Goal: Transaction & Acquisition: Purchase product/service

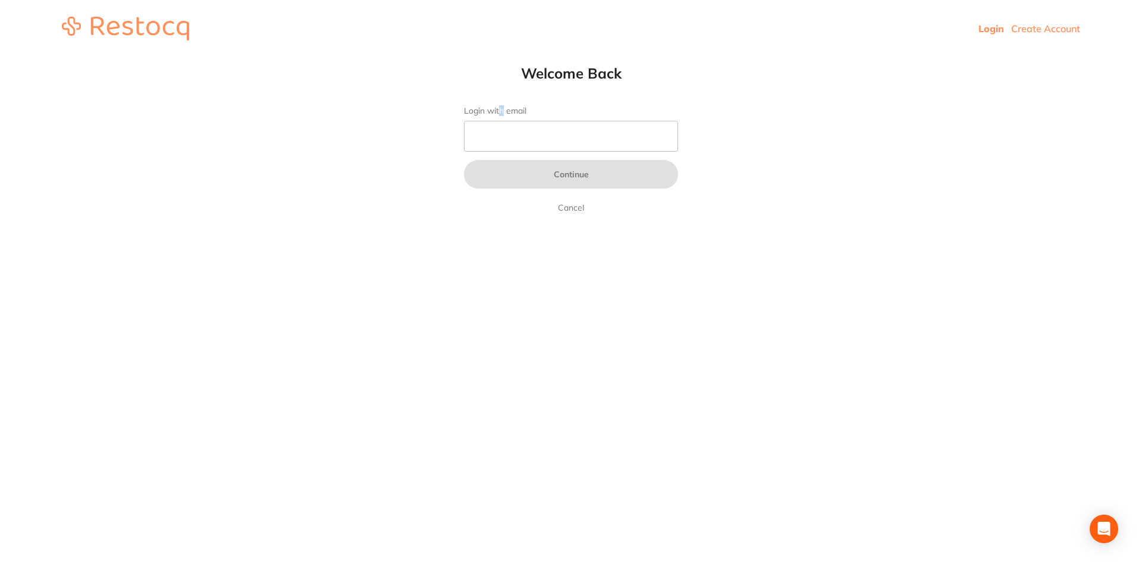
drag, startPoint x: 501, startPoint y: 110, endPoint x: 510, endPoint y: 118, distance: 11.8
click at [505, 114] on label "Login with email" at bounding box center [571, 111] width 214 height 10
click at [518, 125] on input "Login with email" at bounding box center [571, 136] width 214 height 31
type input "[EMAIL_ADDRESS][DOMAIN_NAME]"
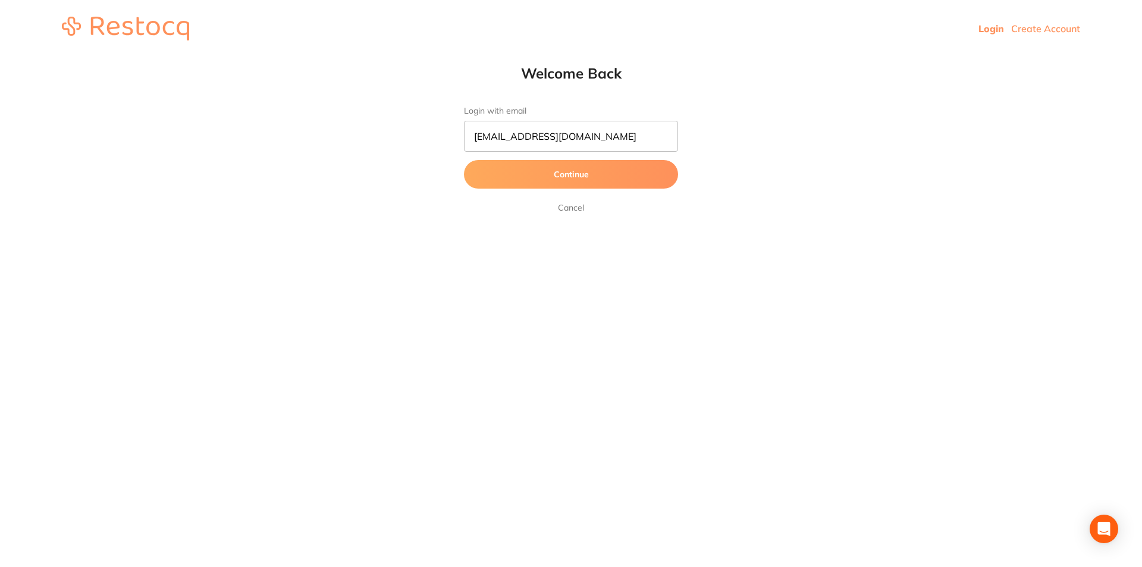
click at [528, 186] on button "Continue" at bounding box center [571, 174] width 214 height 29
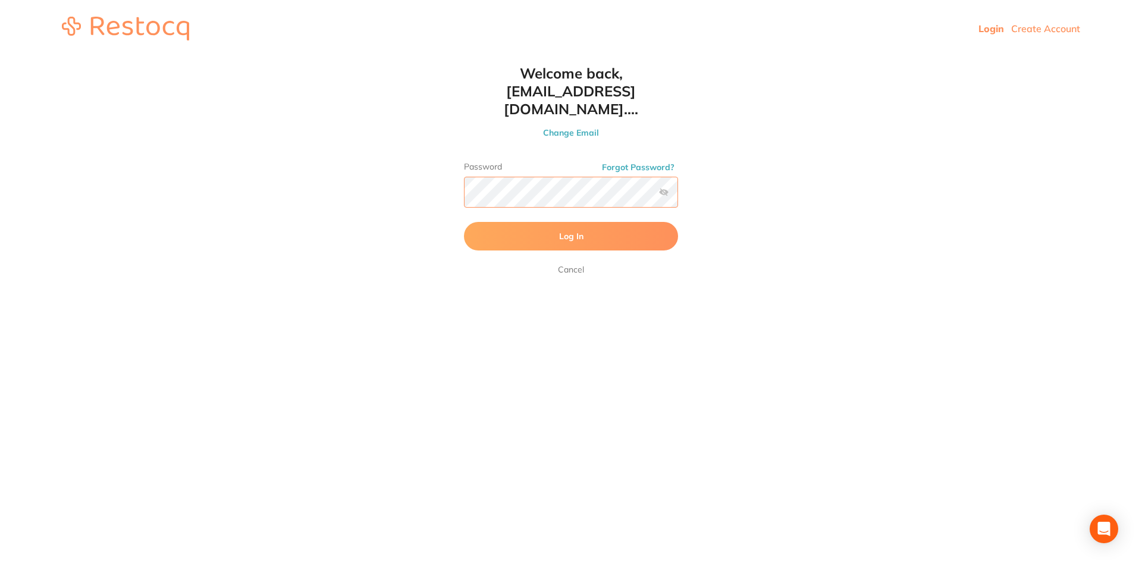
click at [464, 222] on button "Log In" at bounding box center [571, 236] width 214 height 29
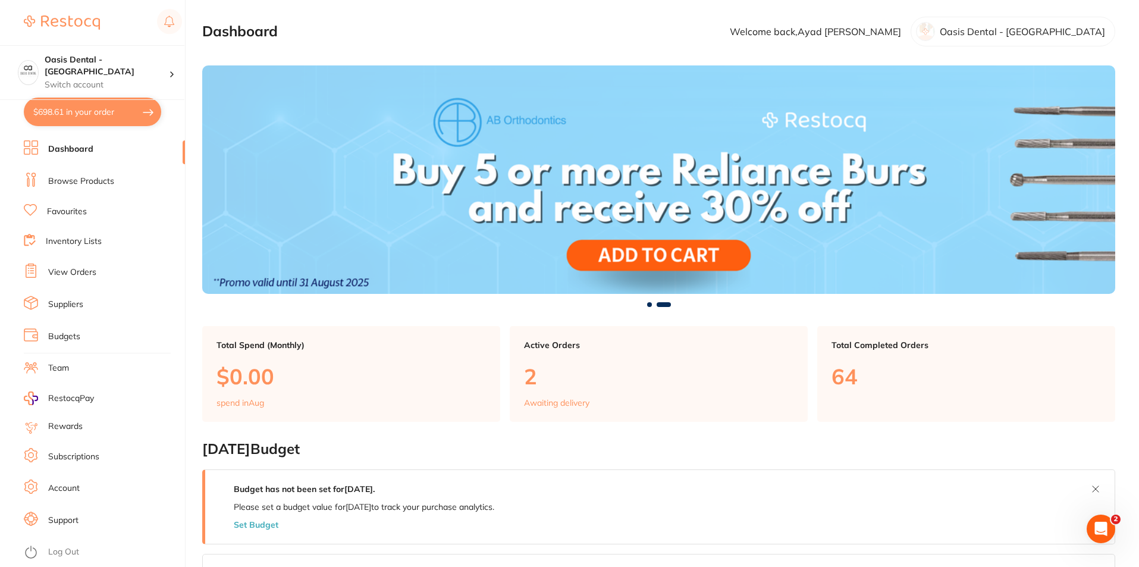
click at [71, 112] on button "$698.61 in your order" at bounding box center [92, 112] width 137 height 29
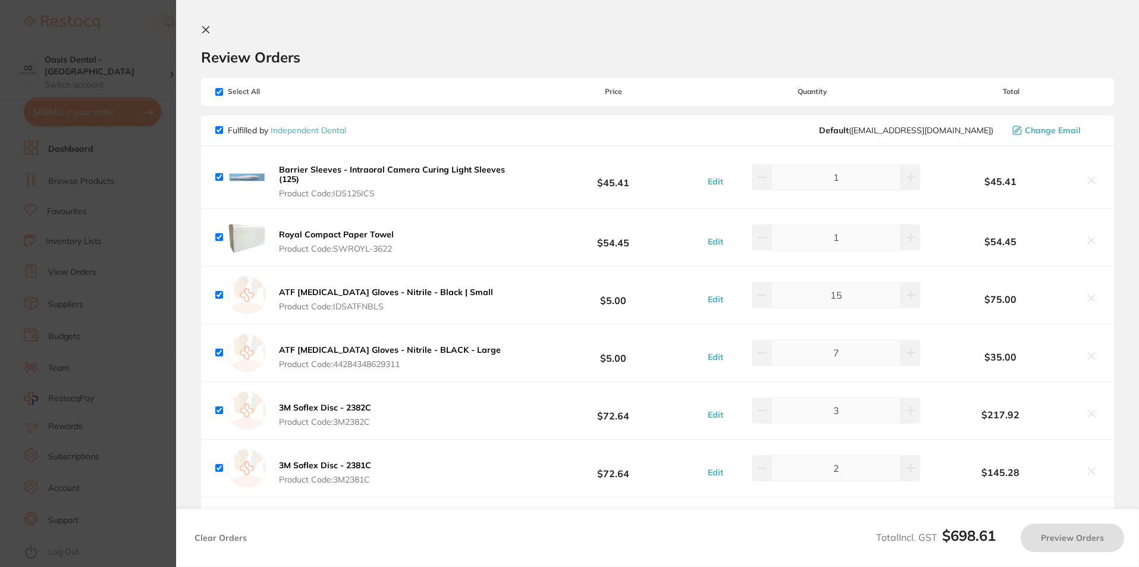
checkbox input "true"
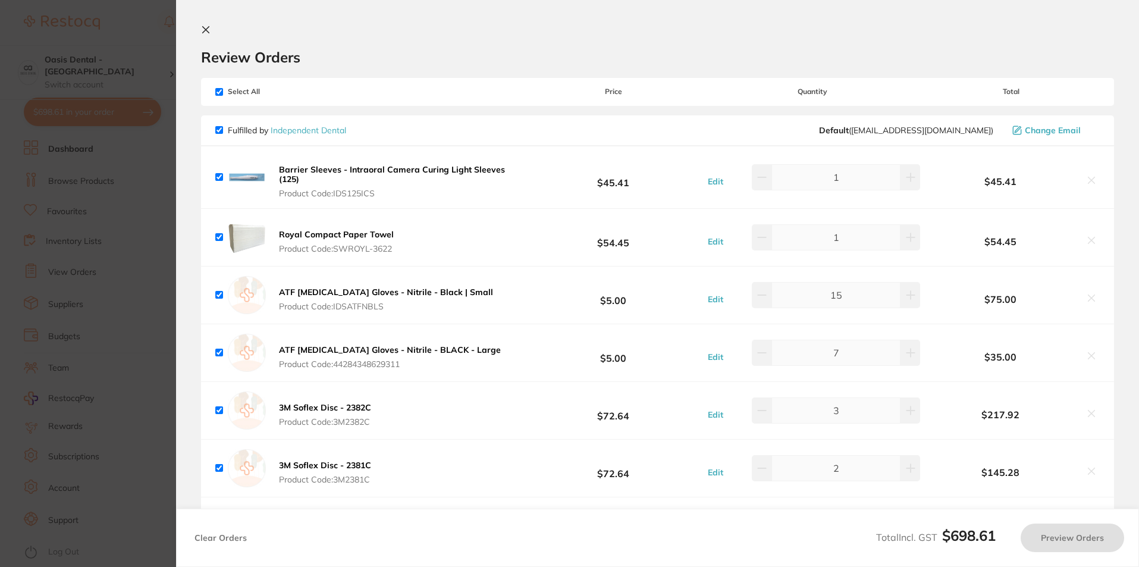
checkbox input "true"
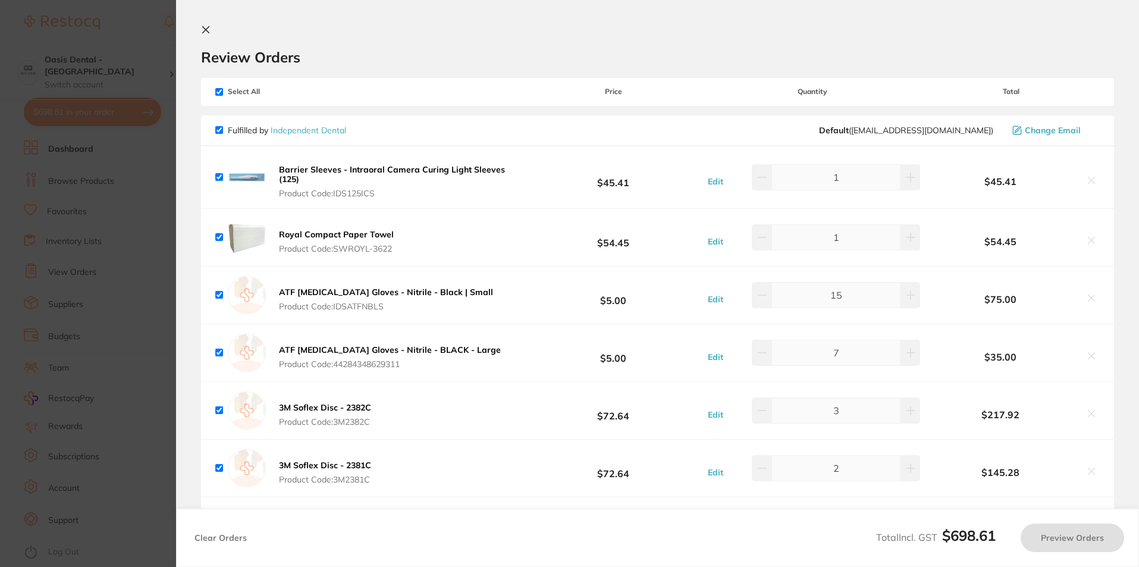
checkbox input "true"
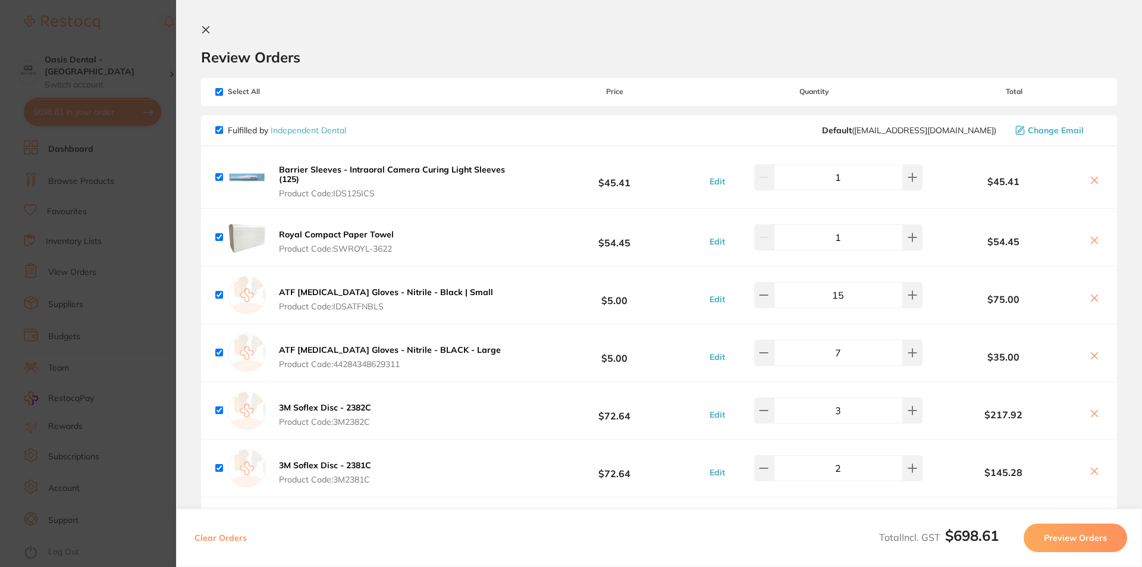
click at [1090, 178] on icon at bounding box center [1095, 180] width 10 height 10
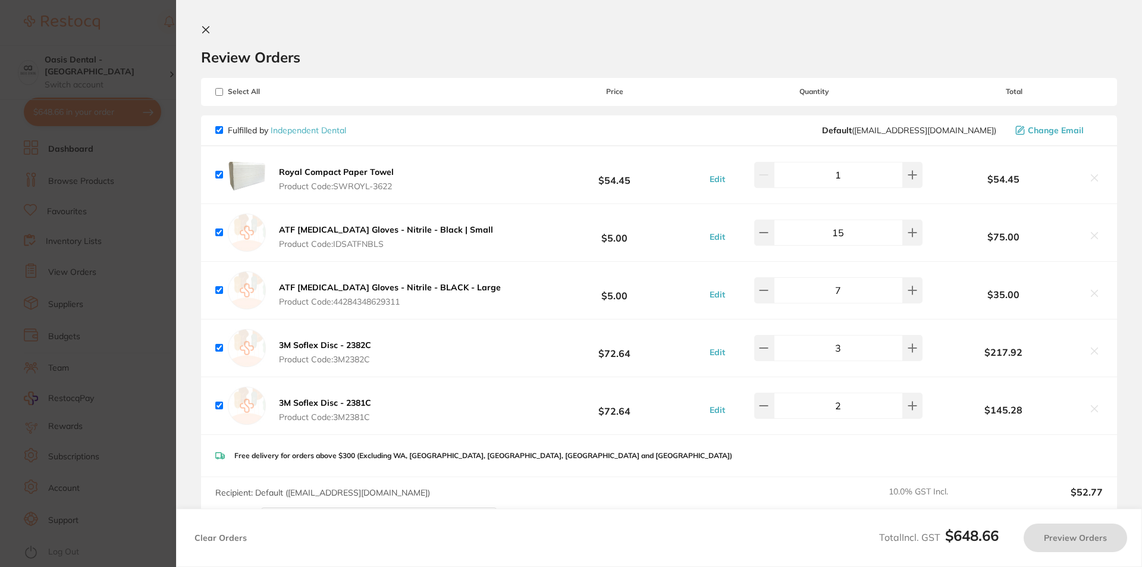
checkbox input "true"
click at [36, 334] on section "Update RRP Set your pre negotiated price for this item. Item Agreed RRP (excl. …" at bounding box center [571, 283] width 1142 height 567
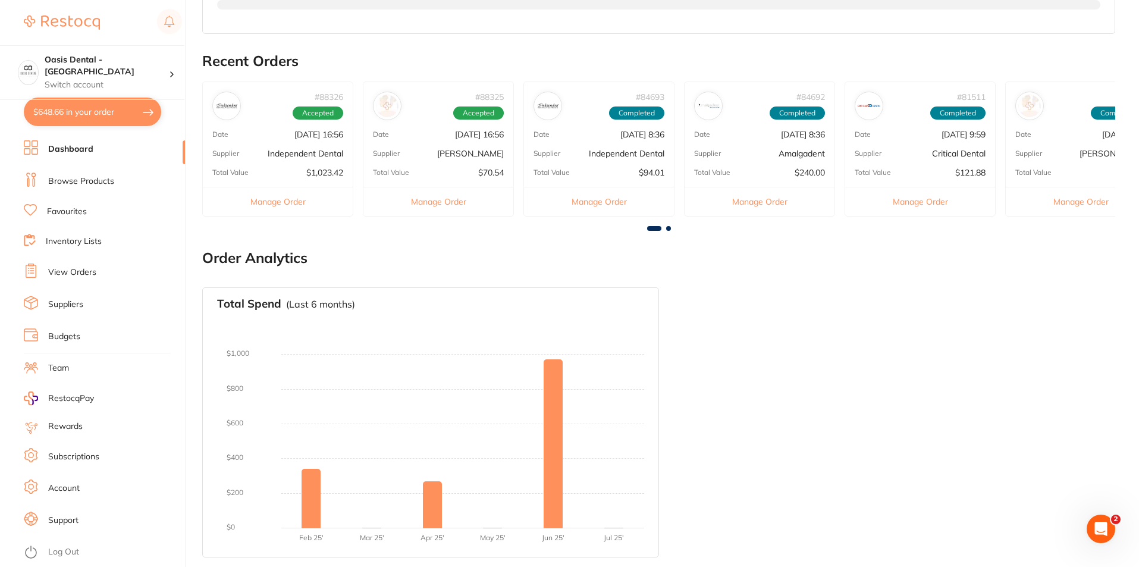
click at [96, 184] on link "Browse Products" at bounding box center [81, 181] width 66 height 12
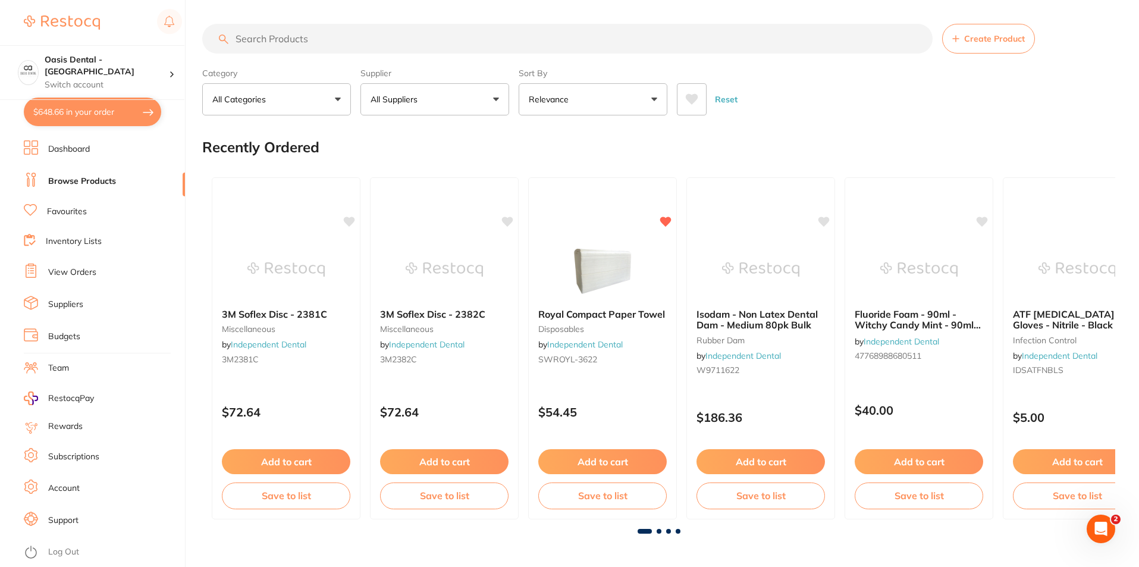
click at [293, 45] on input "search" at bounding box center [567, 39] width 731 height 30
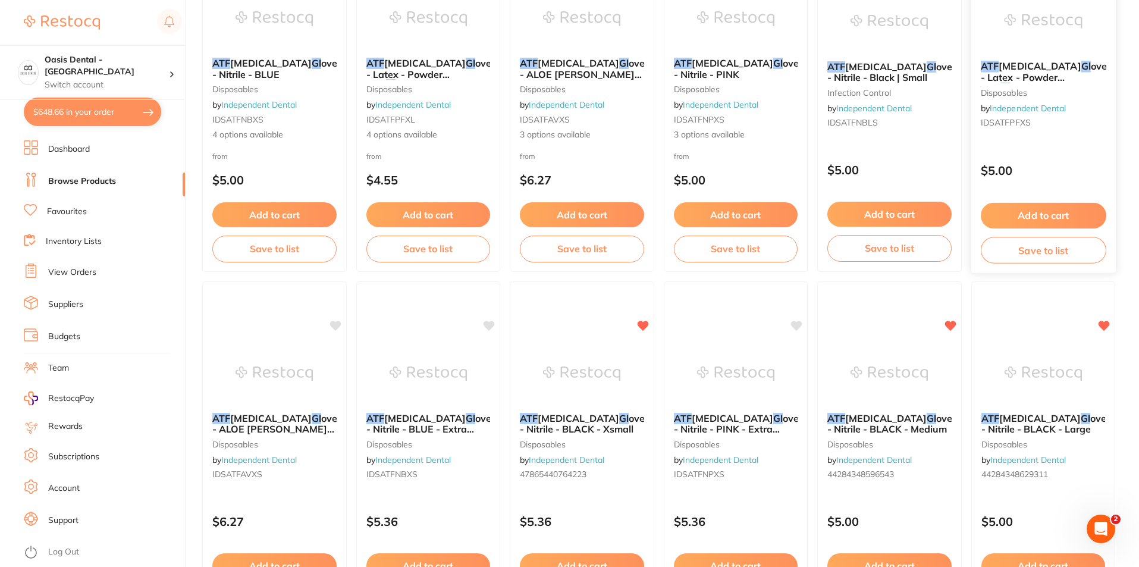
scroll to position [297, 0]
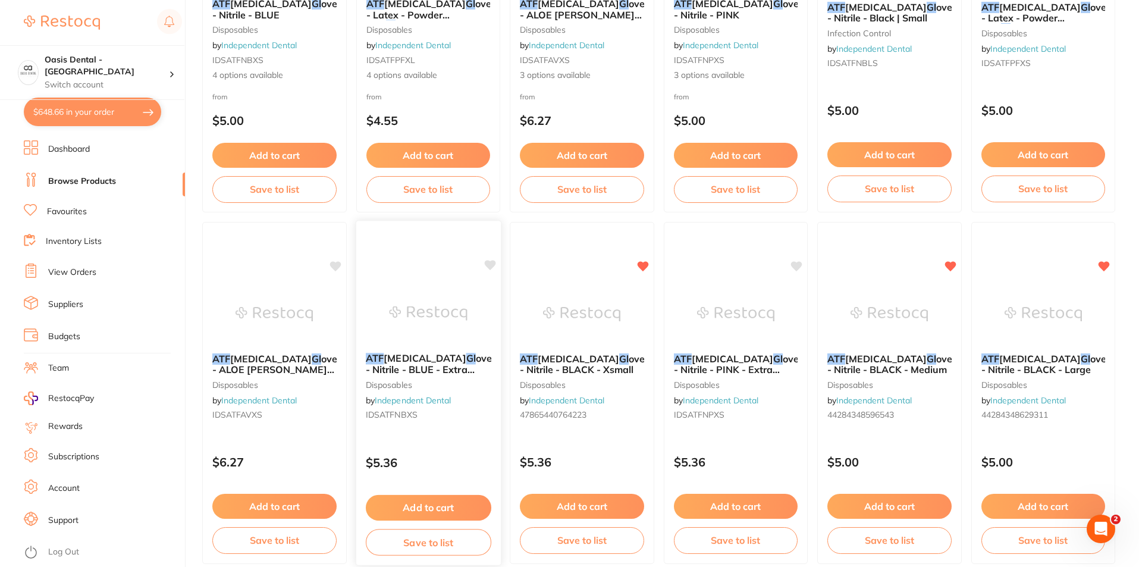
type input "atf gl"
click at [447, 496] on button "Add to cart" at bounding box center [428, 508] width 126 height 26
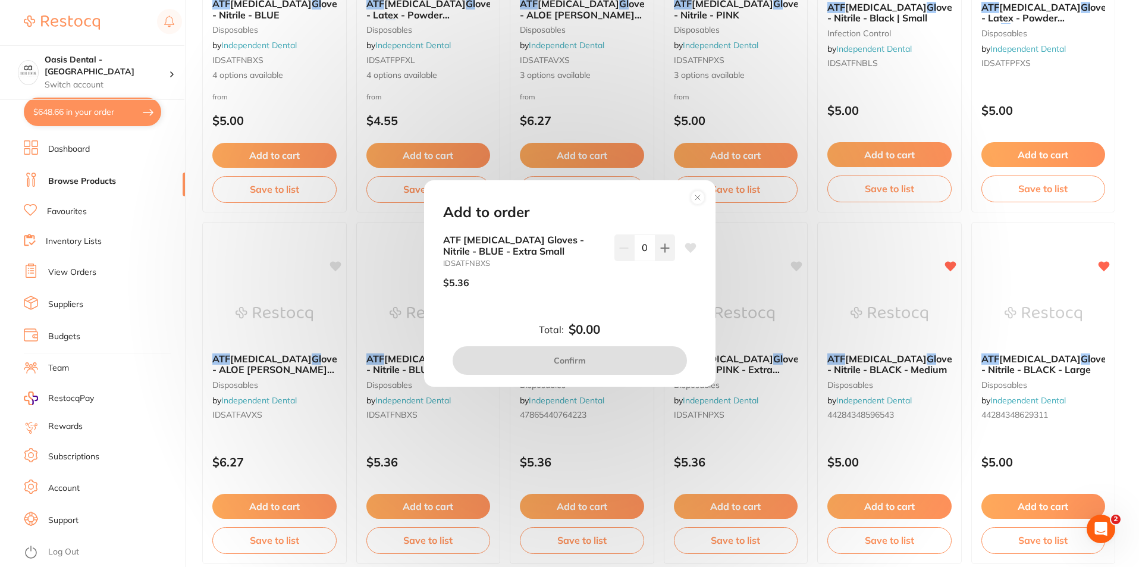
scroll to position [0, 0]
click at [661, 248] on icon at bounding box center [665, 248] width 8 height 8
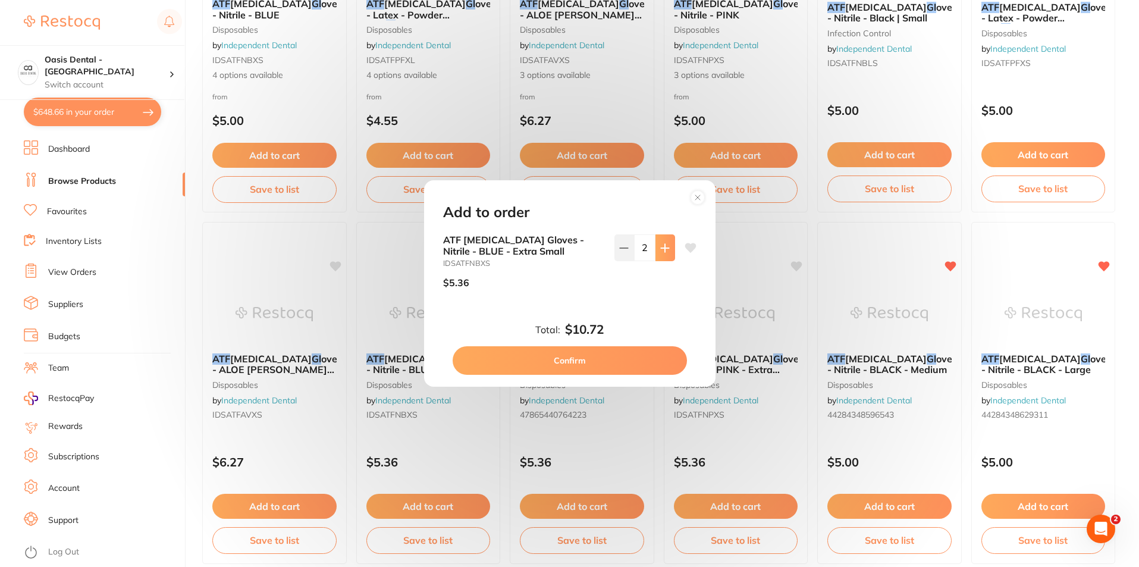
click at [661, 248] on icon at bounding box center [665, 248] width 8 height 8
click at [620, 250] on icon at bounding box center [624, 248] width 10 height 10
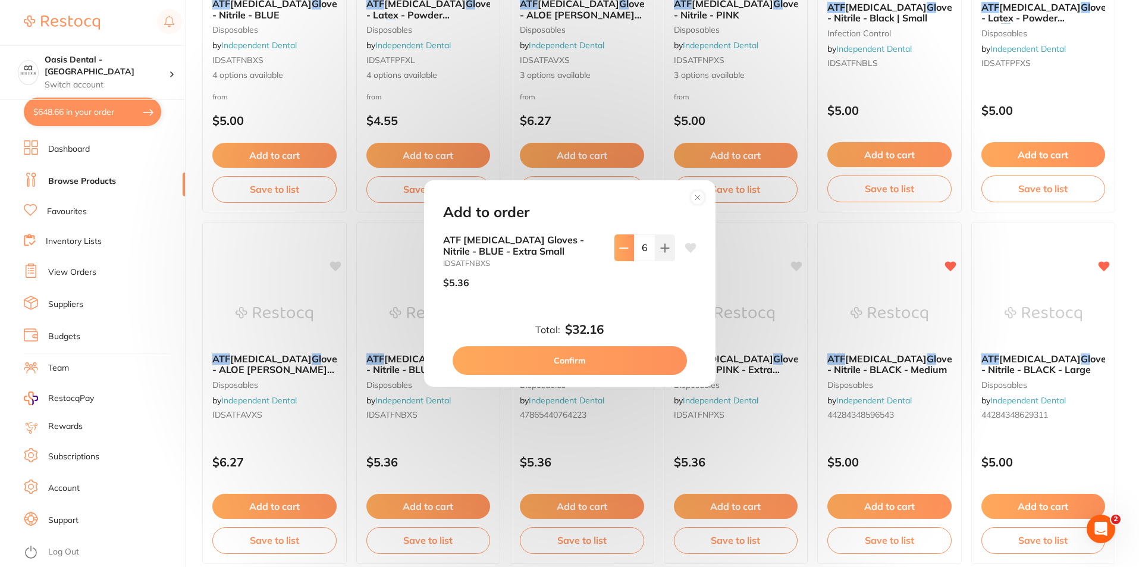
type input "5"
click at [579, 371] on button "Confirm" at bounding box center [570, 360] width 234 height 29
checkbox input "false"
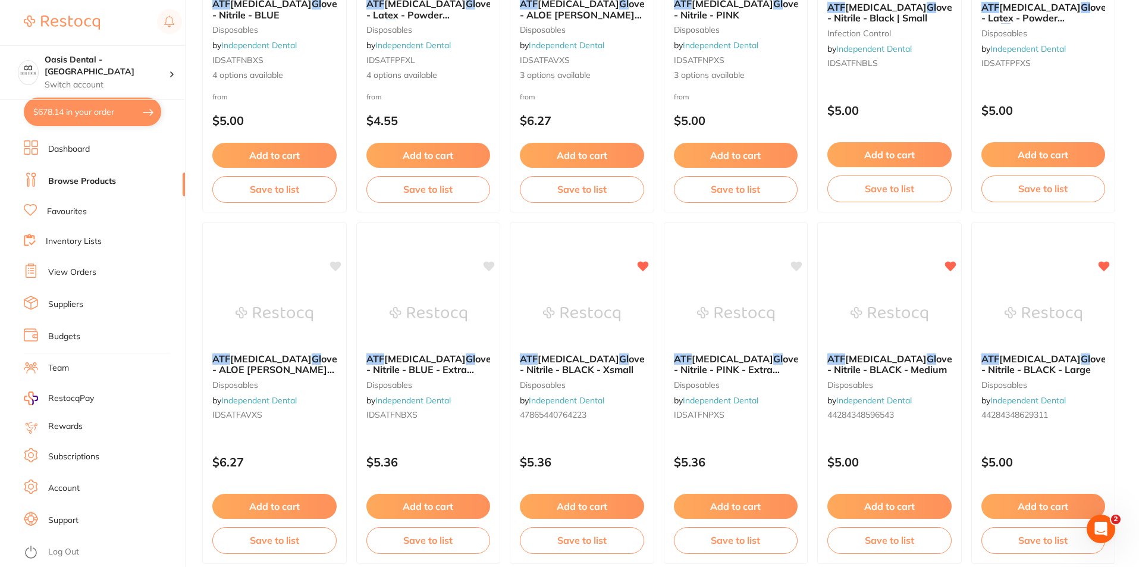
click at [121, 107] on button "$678.14 in your order" at bounding box center [92, 112] width 137 height 29
checkbox input "true"
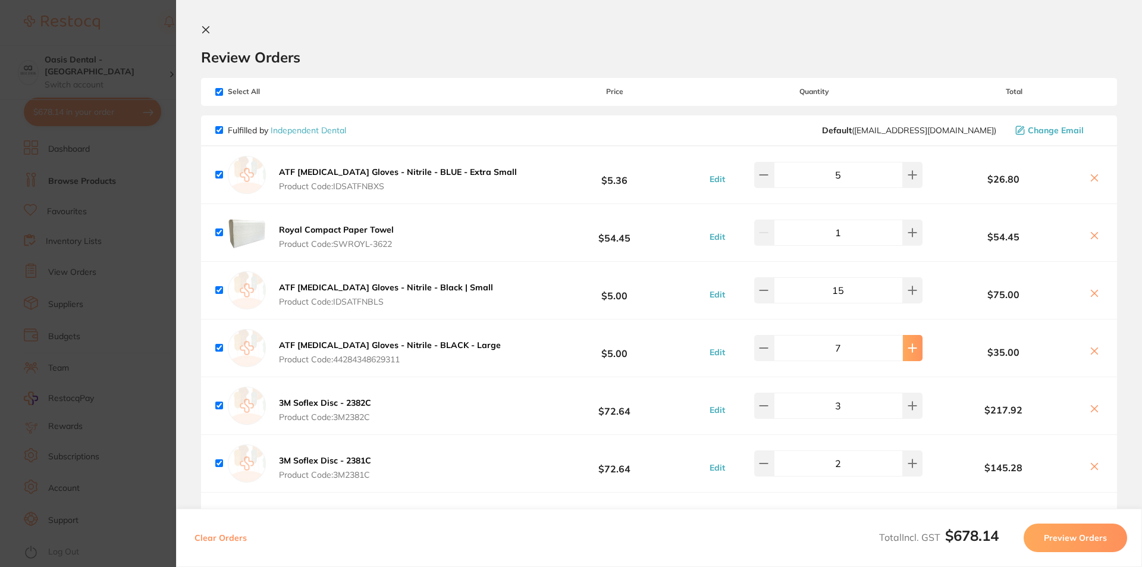
click at [913, 346] on button at bounding box center [913, 348] width 20 height 26
click at [764, 342] on button at bounding box center [764, 348] width 20 height 26
click at [909, 347] on icon at bounding box center [913, 348] width 8 height 8
type input "8"
click at [159, 354] on section "Update RRP Set your pre negotiated price for this item. Item Agreed RRP (excl. …" at bounding box center [571, 283] width 1142 height 567
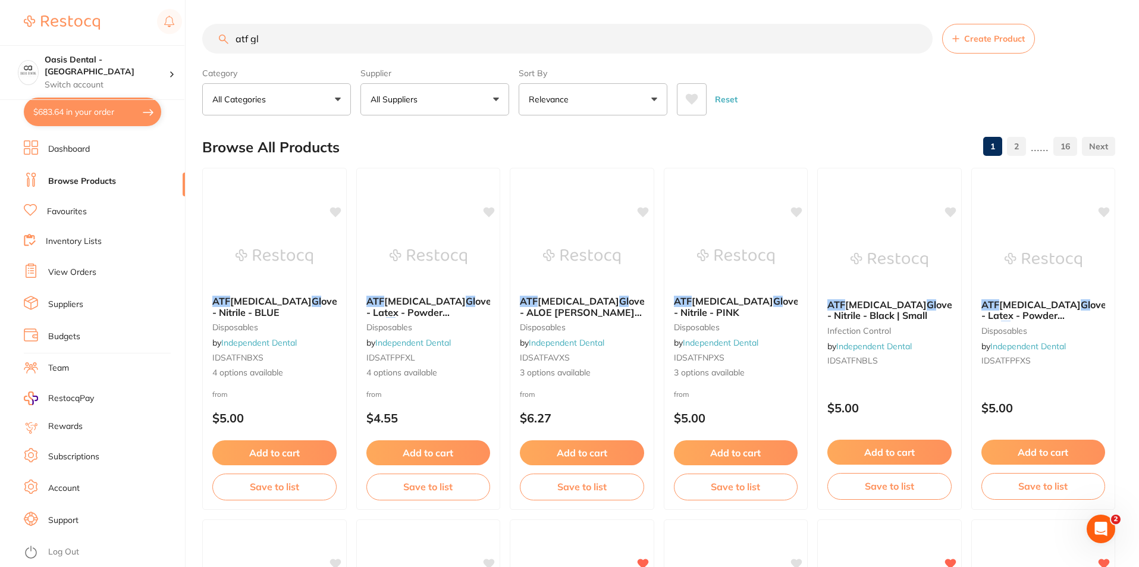
drag, startPoint x: 285, startPoint y: 39, endPoint x: 205, endPoint y: 30, distance: 80.9
click at [205, 30] on input "atf gl" at bounding box center [567, 39] width 731 height 30
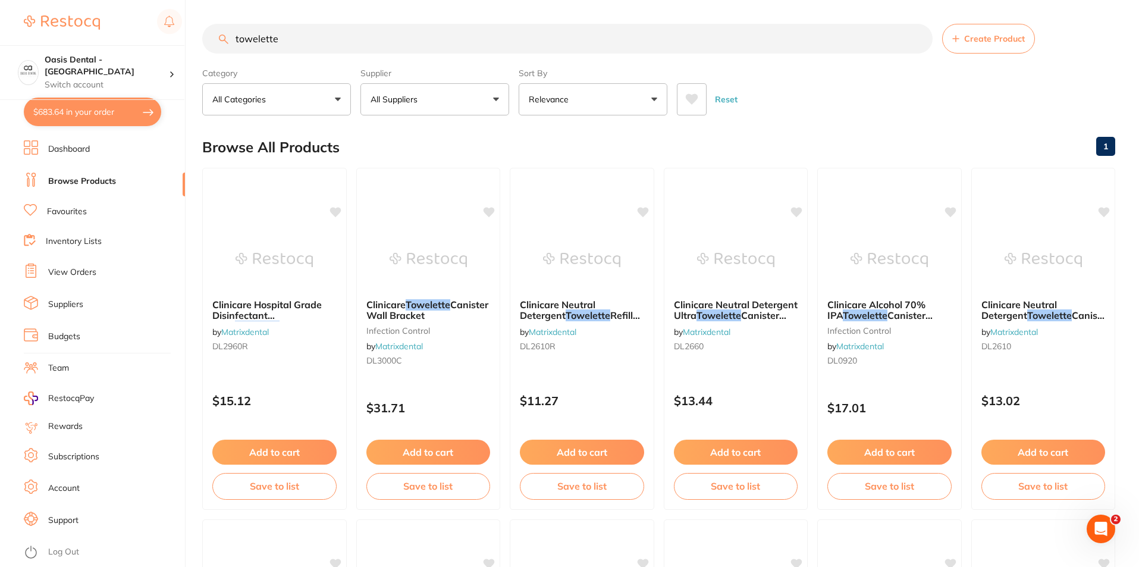
drag, startPoint x: 277, startPoint y: 36, endPoint x: 193, endPoint y: 39, distance: 83.9
click at [193, 39] on div "$683.64 Oasis Dental - West End Switch account Oasis Dental - [GEOGRAPHIC_DATA]…" at bounding box center [569, 283] width 1139 height 567
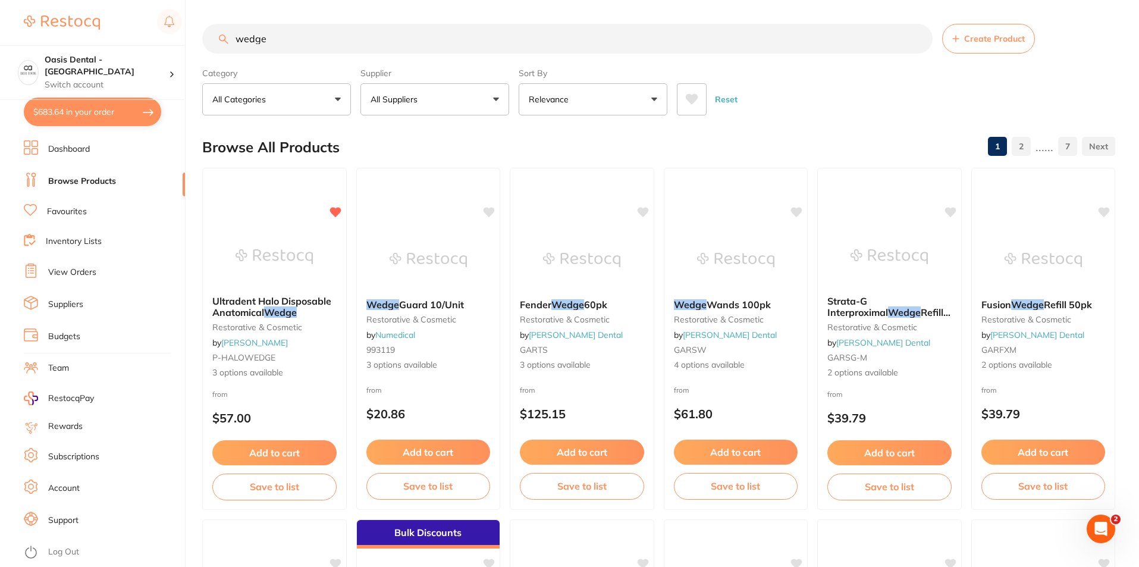
type input "wedge"
click at [96, 117] on button "$683.64 in your order" at bounding box center [92, 112] width 137 height 29
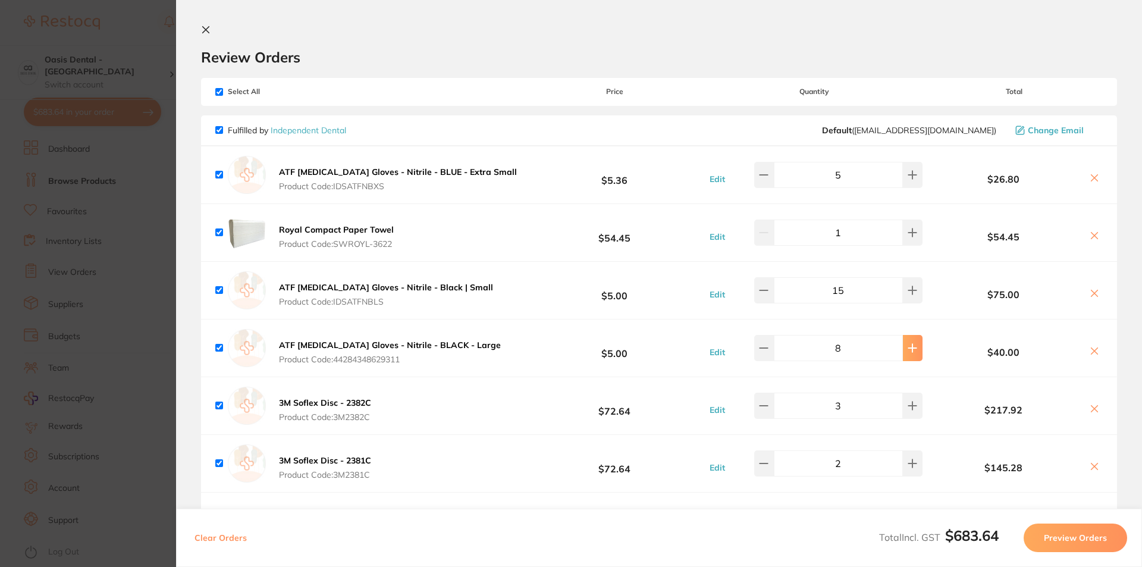
click at [906, 353] on button at bounding box center [913, 348] width 20 height 26
click at [907, 353] on button at bounding box center [913, 348] width 20 height 26
type input "10"
click at [903, 182] on button at bounding box center [913, 175] width 20 height 26
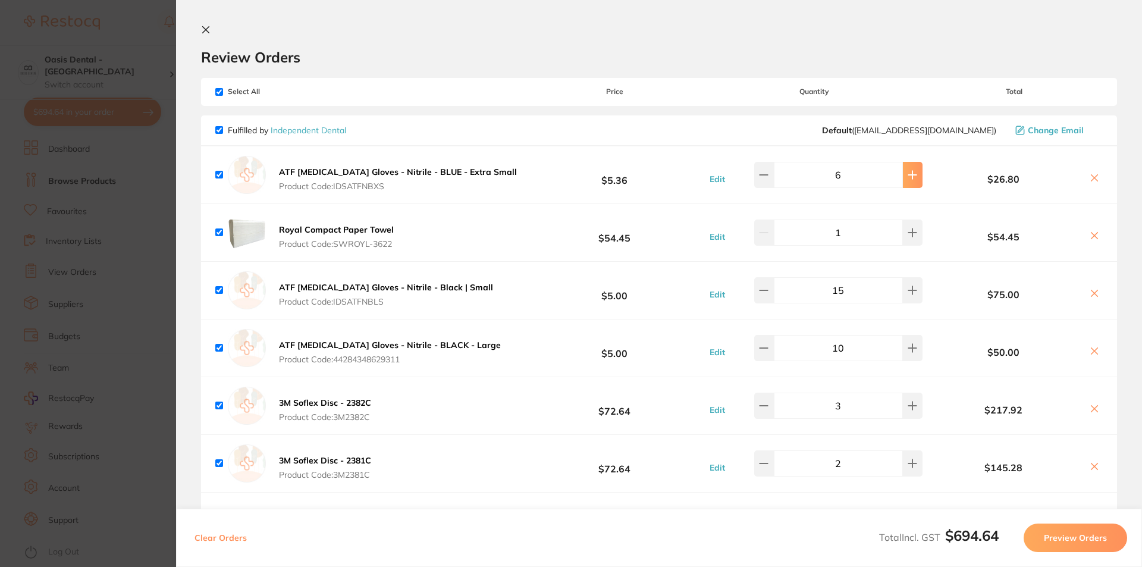
type input "7"
click at [0, 389] on section "Update RRP Set your pre negotiated price for this item. Item Agreed RRP (excl. …" at bounding box center [571, 283] width 1142 height 567
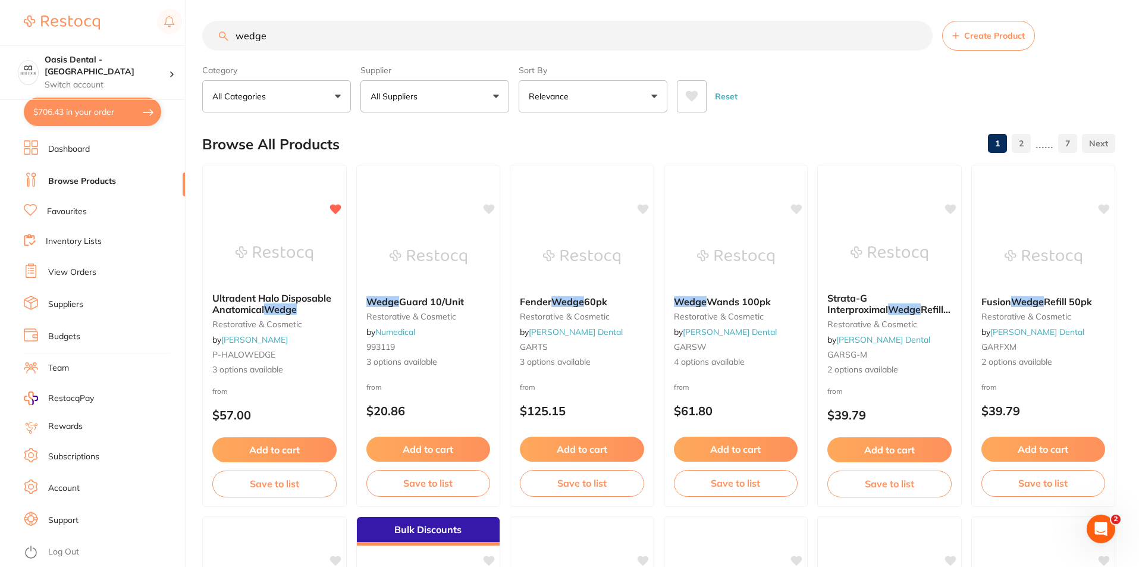
click at [57, 117] on button "$706.43 in your order" at bounding box center [92, 112] width 137 height 29
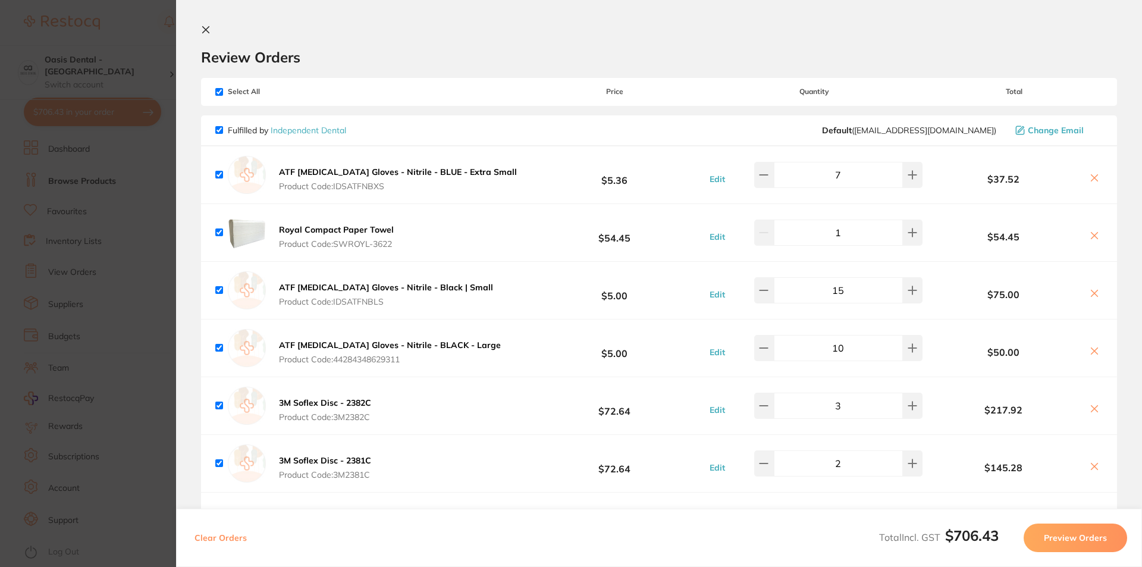
click at [127, 84] on section "Update RRP Set your pre negotiated price for this item. Item Agreed RRP (excl. …" at bounding box center [571, 283] width 1142 height 567
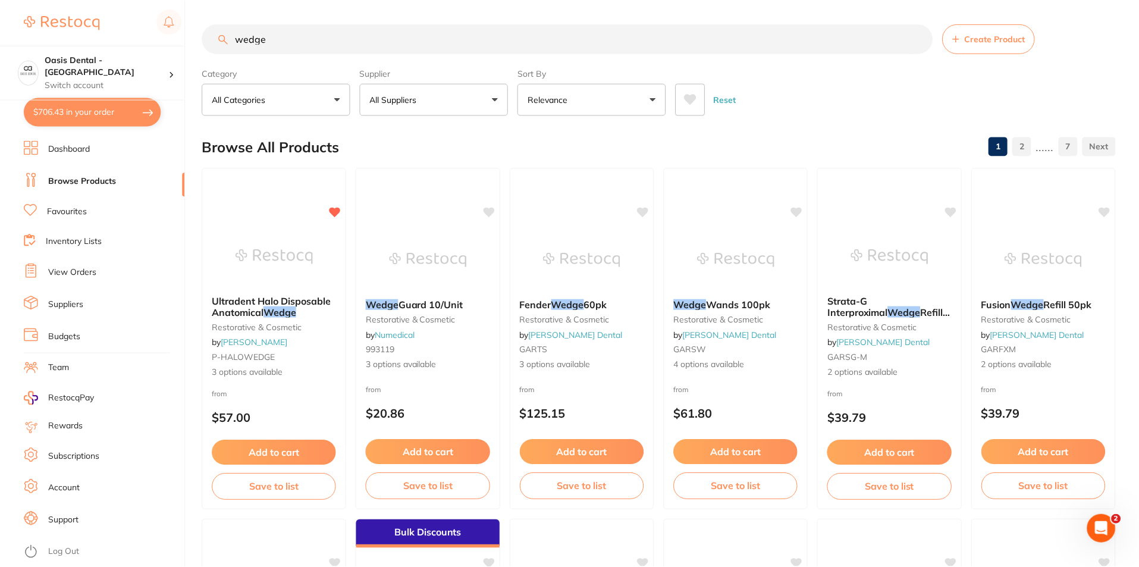
scroll to position [3, 0]
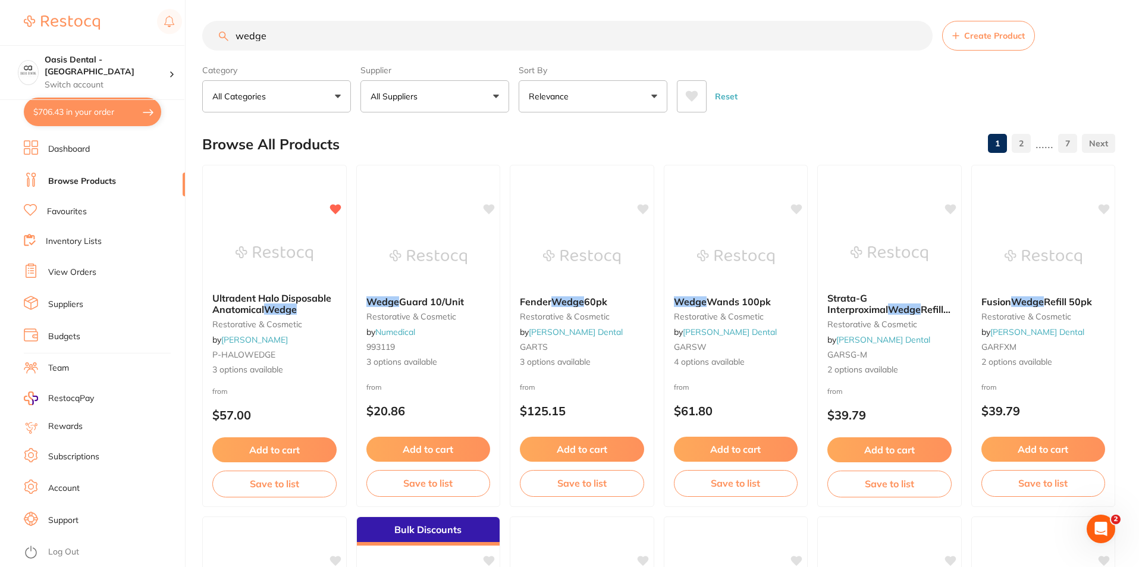
click at [322, 39] on input "wedge" at bounding box center [567, 36] width 731 height 30
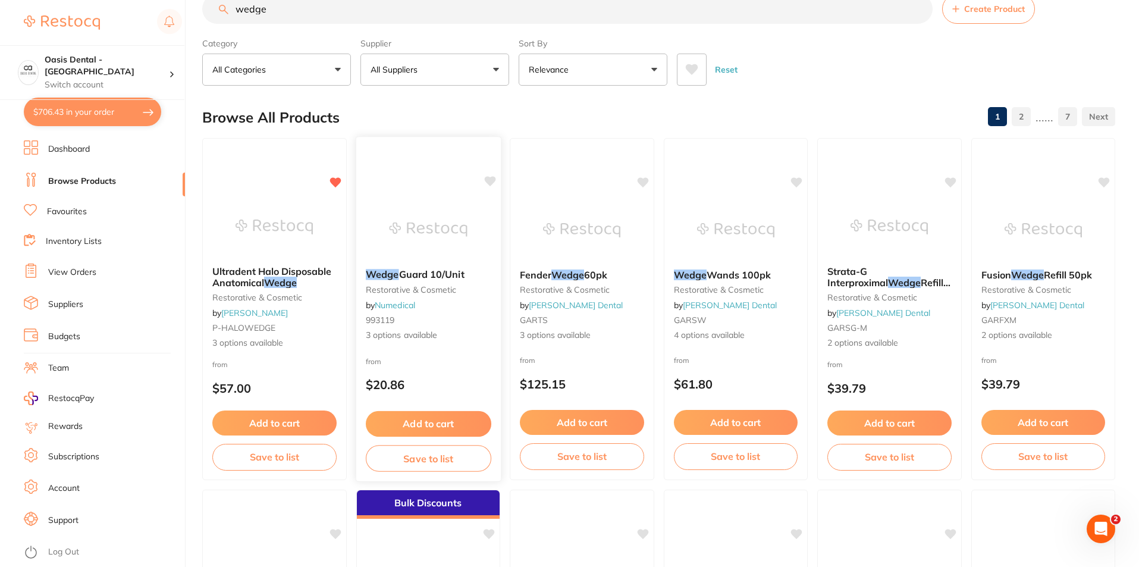
scroll to position [0, 0]
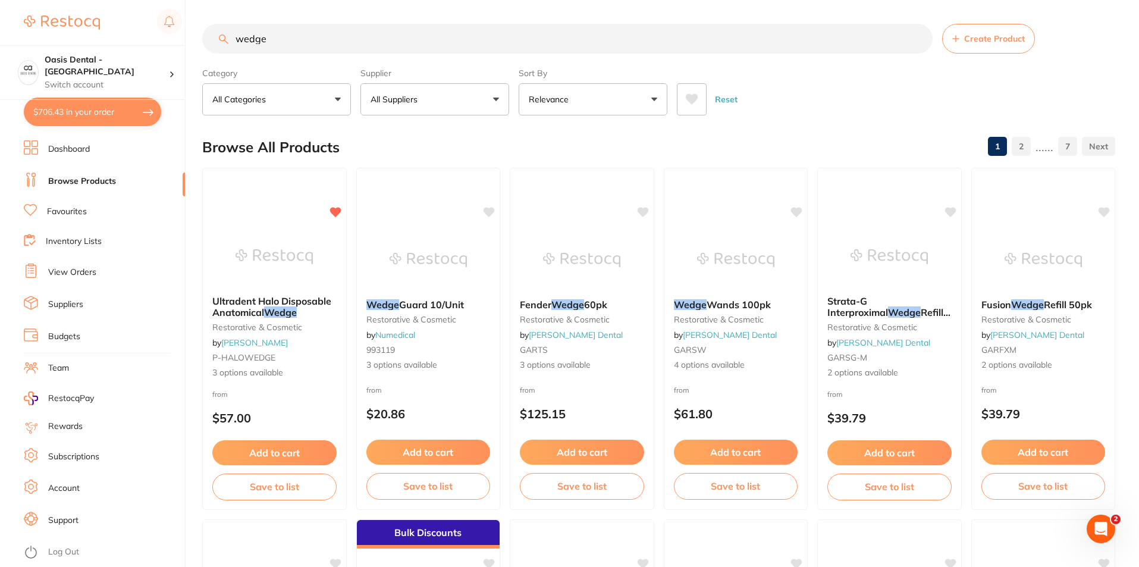
click at [343, 33] on input "wedge" at bounding box center [567, 39] width 731 height 30
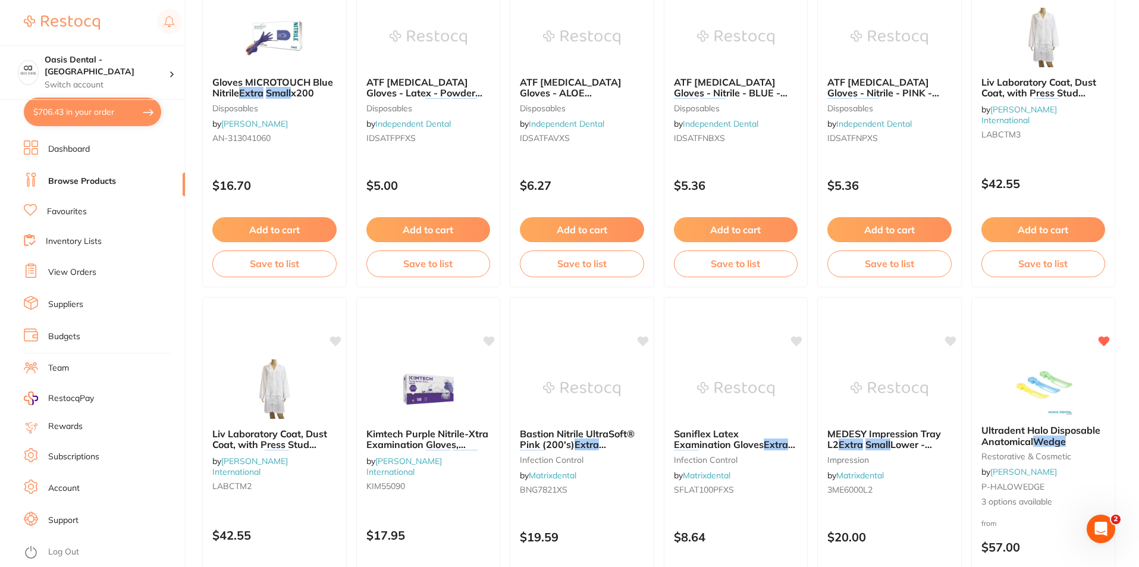
scroll to position [1309, 0]
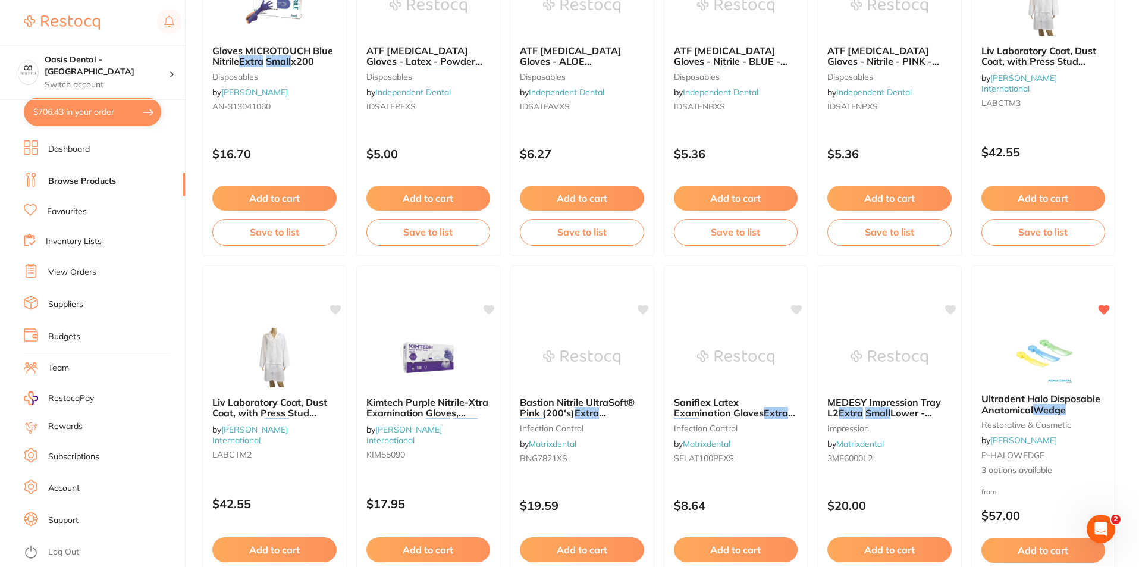
click at [70, 115] on button "$706.43 in your order" at bounding box center [92, 112] width 137 height 29
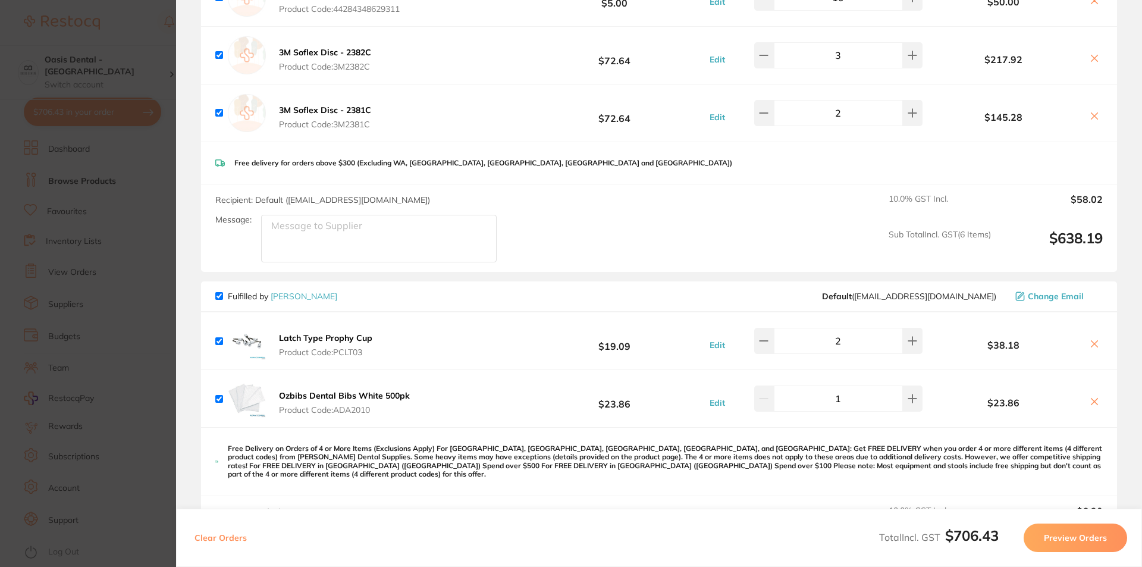
scroll to position [357, 0]
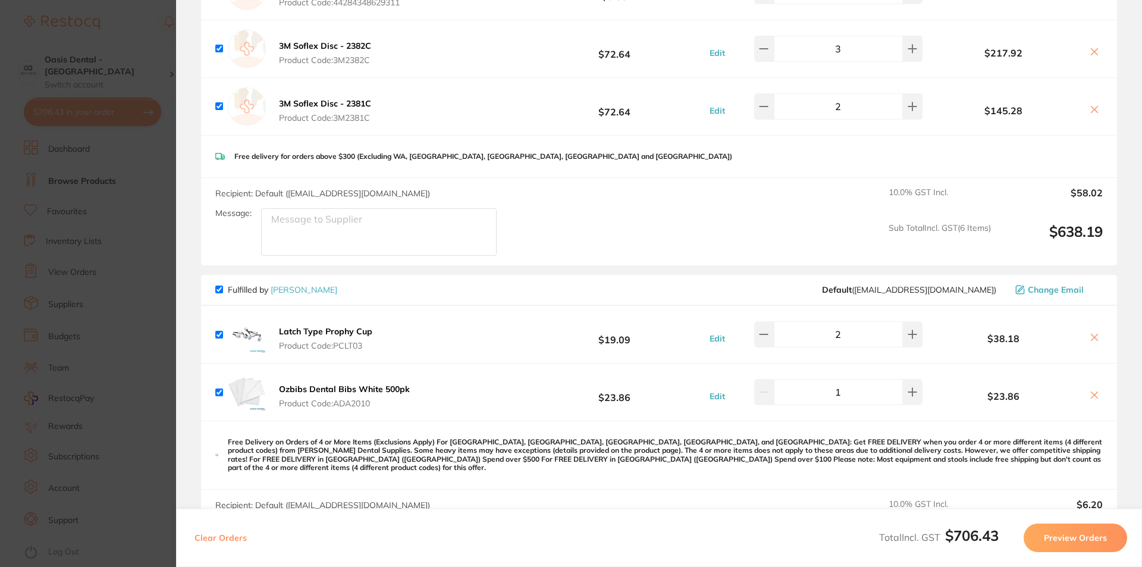
click at [93, 219] on section "Update RRP Set your pre negotiated price for this item. Item Agreed RRP (excl. …" at bounding box center [571, 283] width 1142 height 567
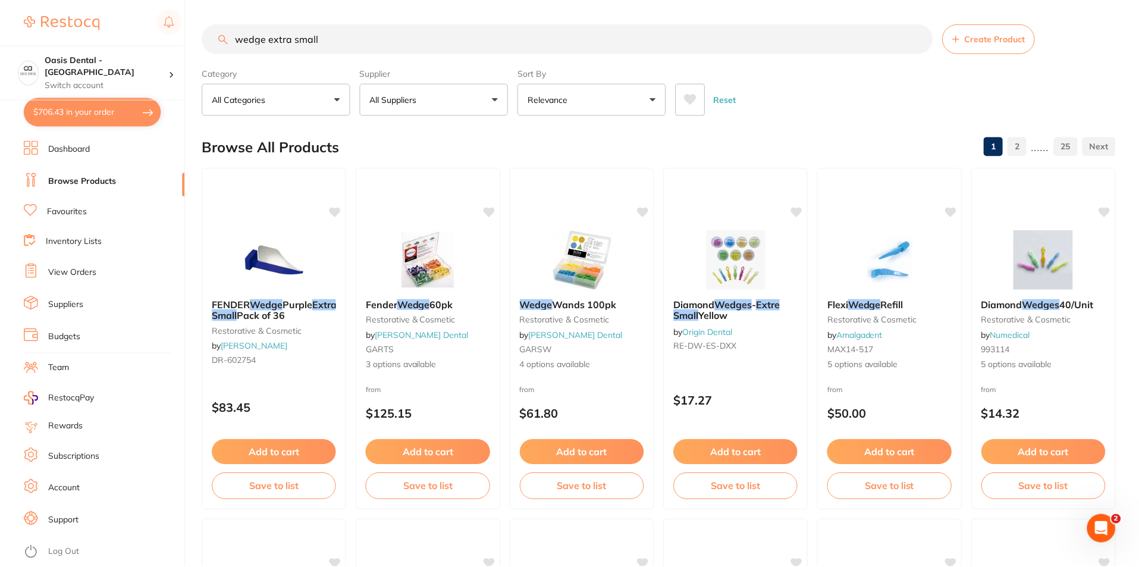
scroll to position [1309, 0]
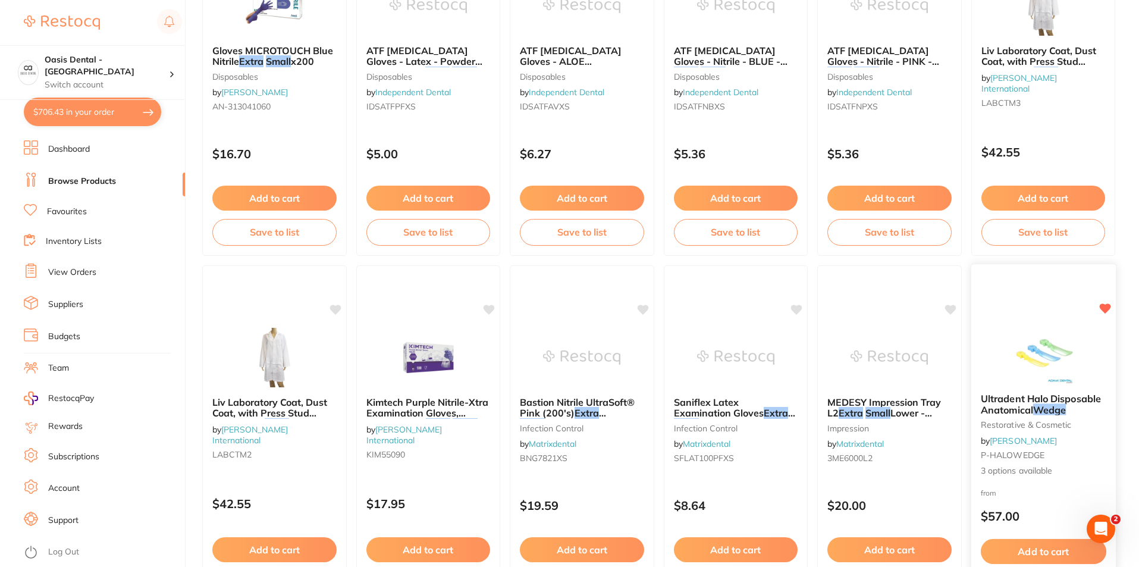
click at [1045, 392] on div "Ultradent Halo Disposable Anatomical Wedge restorative & cosmetic by [PERSON_NA…" at bounding box center [1043, 435] width 145 height 103
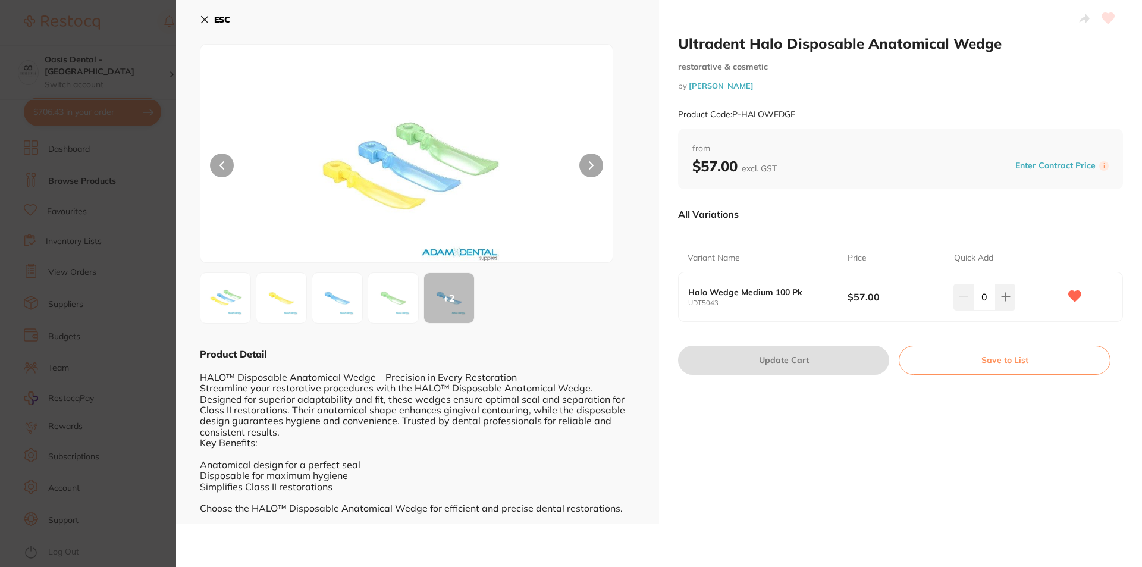
click at [111, 226] on section "Ultradent Halo Disposable Anatomical Wedge restorative & cosmetic by [PERSON_NA…" at bounding box center [571, 283] width 1142 height 567
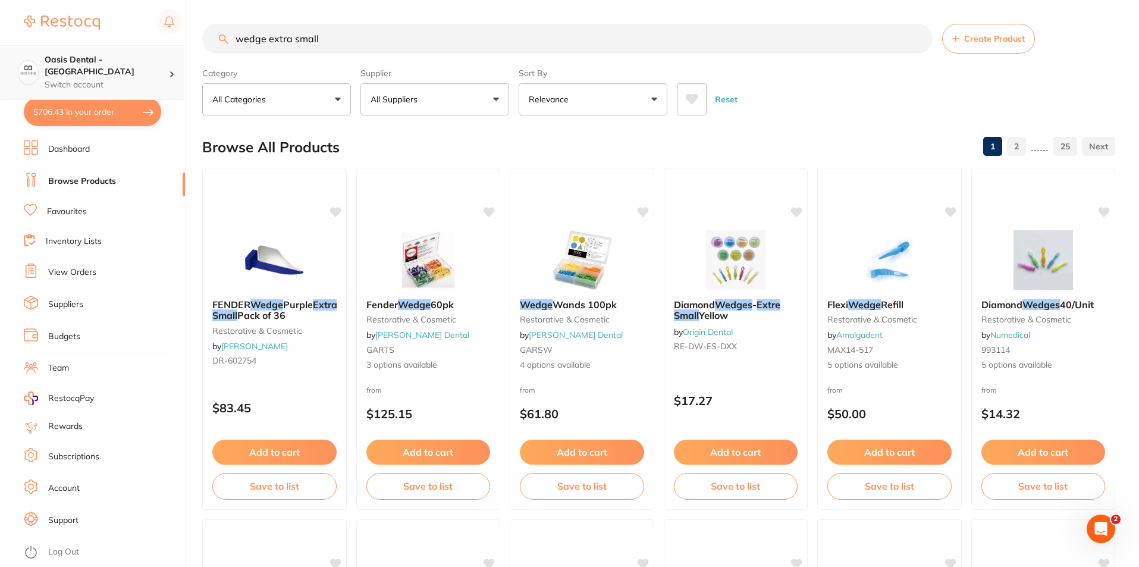
drag, startPoint x: 336, startPoint y: 35, endPoint x: 153, endPoint y: 45, distance: 182.3
click at [153, 45] on div "$706.43 Oasis Dental - West End Switch account Oasis Dental - [GEOGRAPHIC_DATA]…" at bounding box center [569, 283] width 1139 height 567
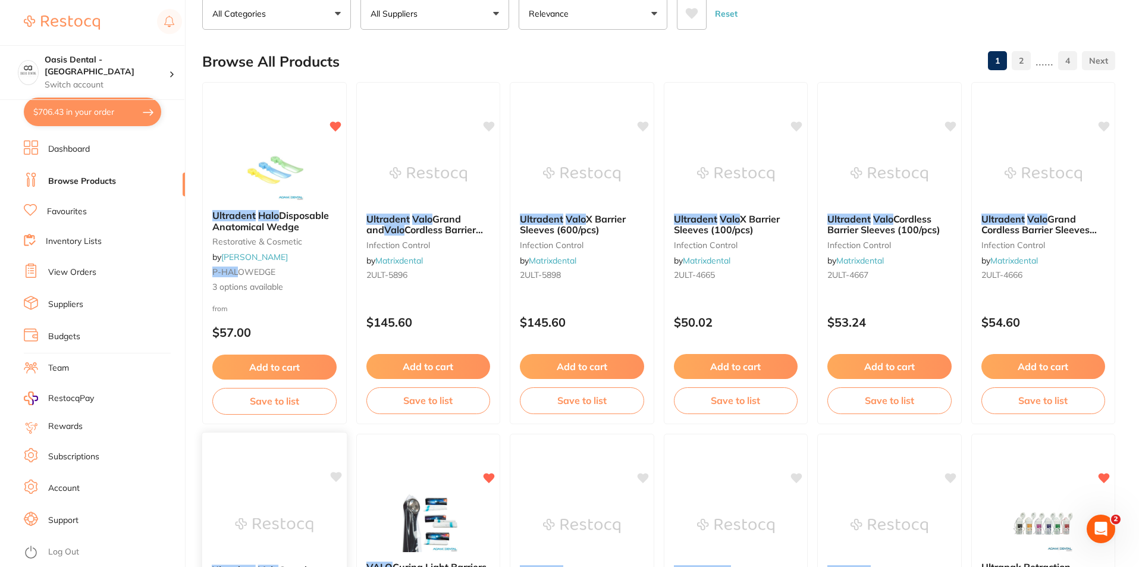
scroll to position [59, 0]
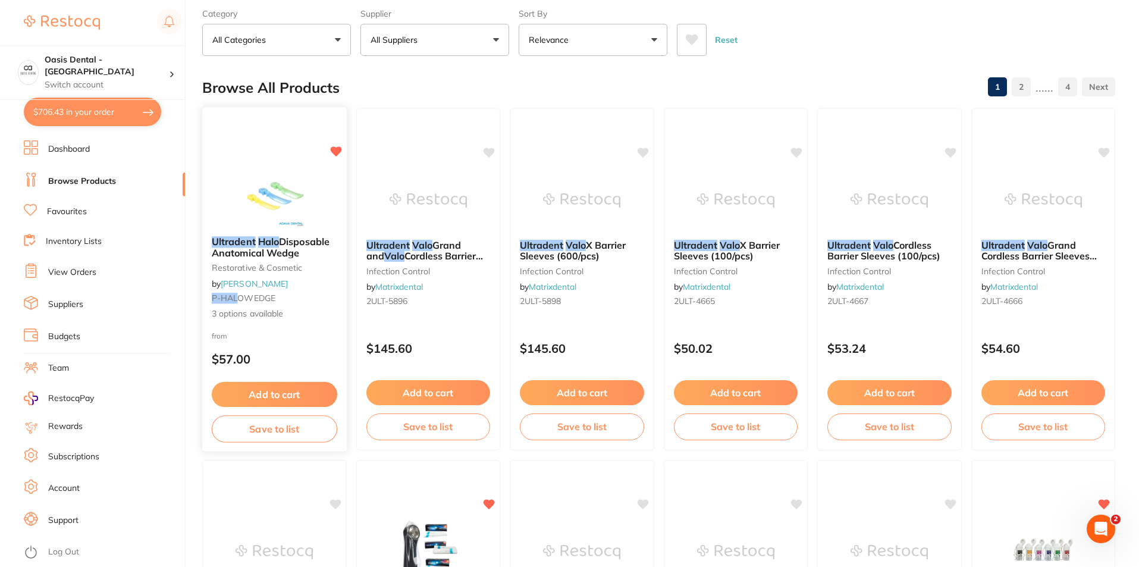
click at [283, 270] on small "restorative & cosmetic" at bounding box center [275, 268] width 126 height 10
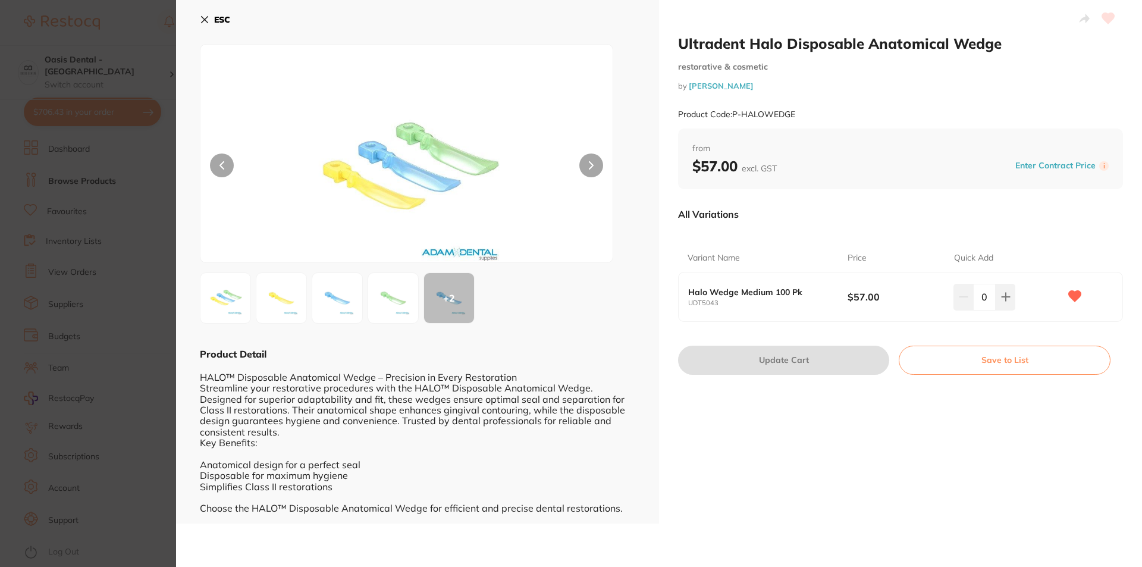
click at [108, 309] on section "Ultradent Halo Disposable Anatomical Wedge restorative & cosmetic by [PERSON_NA…" at bounding box center [571, 283] width 1142 height 567
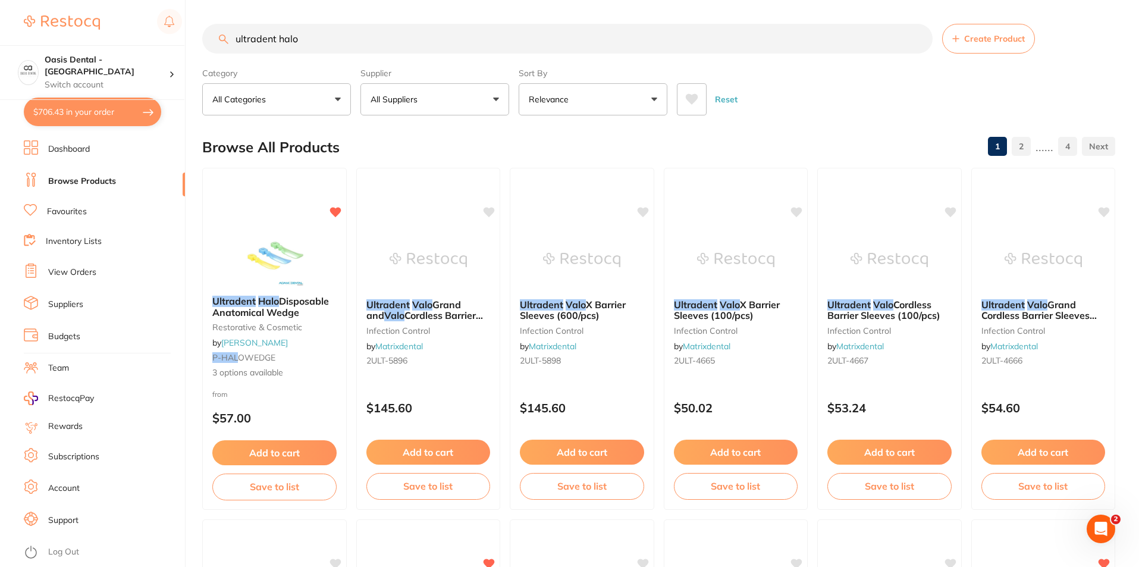
click at [399, 46] on input "ultradent halo" at bounding box center [567, 39] width 731 height 30
type input "ultradent halo wedge"
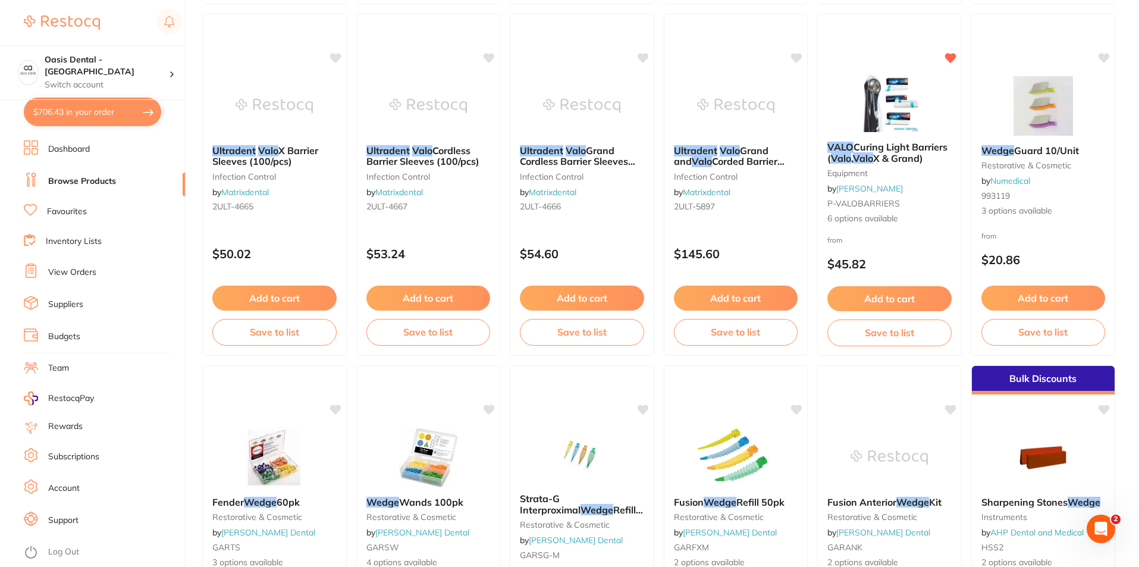
scroll to position [476, 0]
